Goal: Navigation & Orientation: Find specific page/section

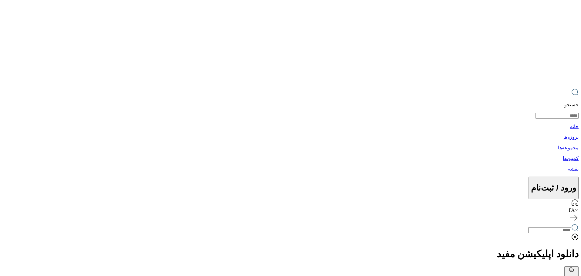
click at [183, 145] on p "مجموعه‌ها" at bounding box center [290, 148] width 576 height 6
click at [210, 134] on p "پروژه‌ها" at bounding box center [290, 137] width 576 height 6
click at [227, 124] on p "خانه" at bounding box center [290, 127] width 576 height 6
